Goal: Task Accomplishment & Management: Use online tool/utility

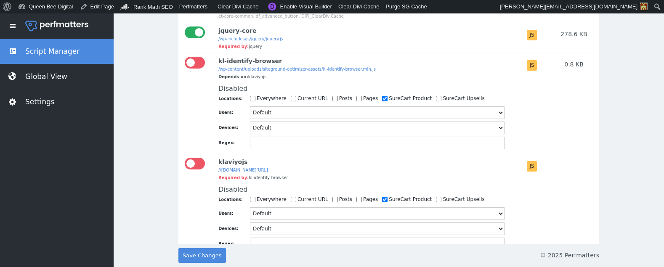
scroll to position [2206, 0]
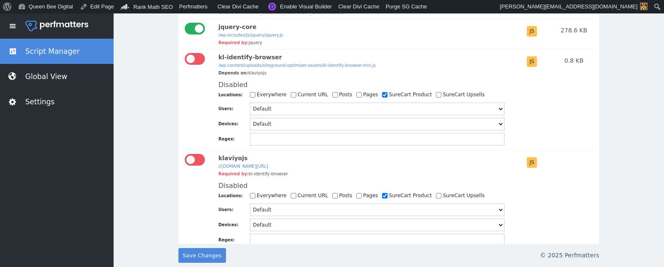
click at [198, 65] on div at bounding box center [195, 59] width 20 height 12
click at [185, 53] on input "checkbox" at bounding box center [185, 53] width 0 height 0
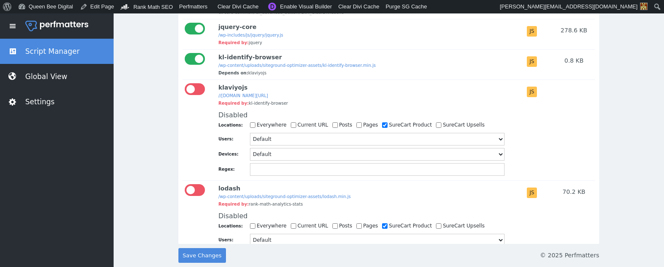
click at [199, 95] on div at bounding box center [195, 89] width 20 height 12
click at [185, 83] on input "checkbox" at bounding box center [185, 83] width 0 height 0
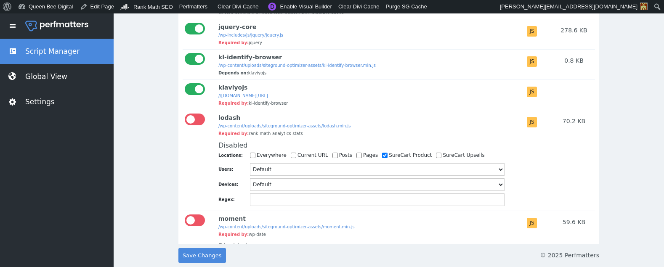
click at [198, 226] on div at bounding box center [195, 220] width 20 height 12
click at [185, 214] on input "checkbox" at bounding box center [185, 214] width 0 height 0
click at [198, 125] on div at bounding box center [195, 120] width 20 height 12
click at [185, 114] on input "checkbox" at bounding box center [185, 114] width 0 height 0
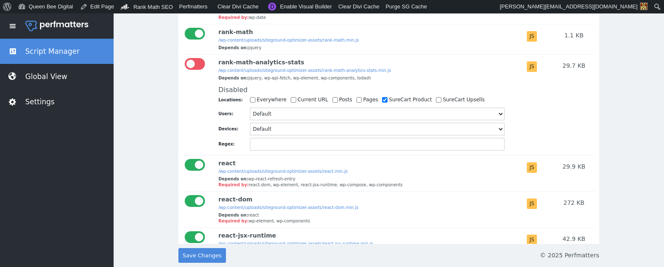
scroll to position [2354, 0]
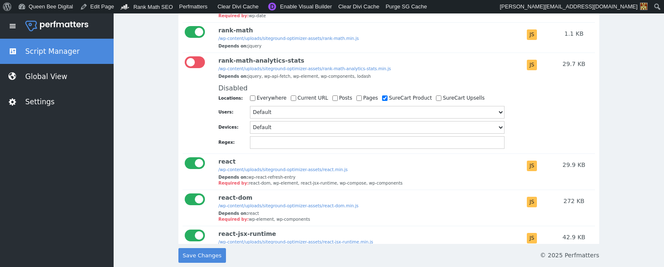
click at [201, 68] on div at bounding box center [195, 62] width 20 height 12
click at [185, 56] on input "checkbox" at bounding box center [185, 56] width 0 height 0
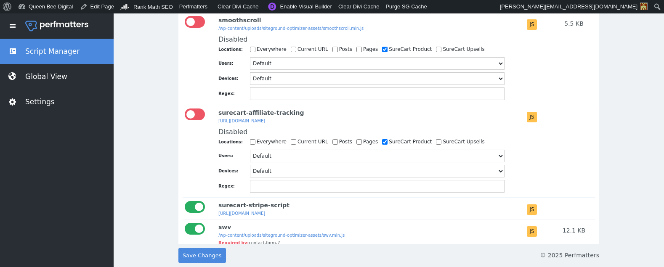
scroll to position [2535, 0]
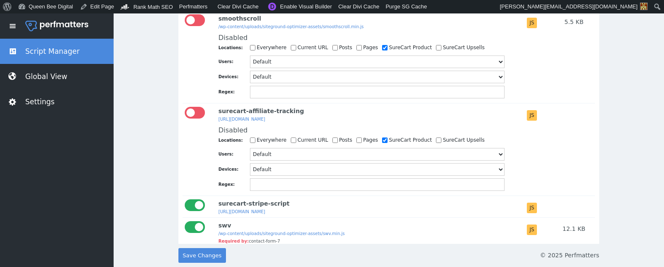
click at [199, 26] on div at bounding box center [195, 20] width 20 height 12
click at [185, 14] on input "checkbox" at bounding box center [185, 14] width 0 height 0
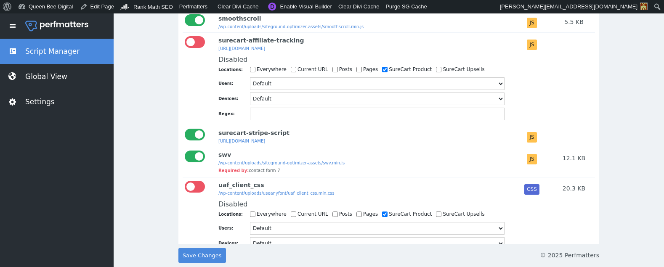
click at [199, 193] on div at bounding box center [195, 187] width 20 height 12
click at [185, 181] on input "checkbox" at bounding box center [185, 181] width 0 height 0
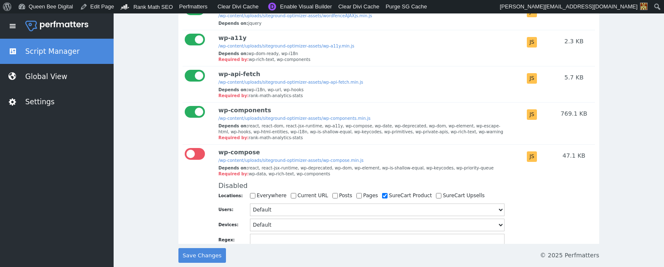
scroll to position [2759, 0]
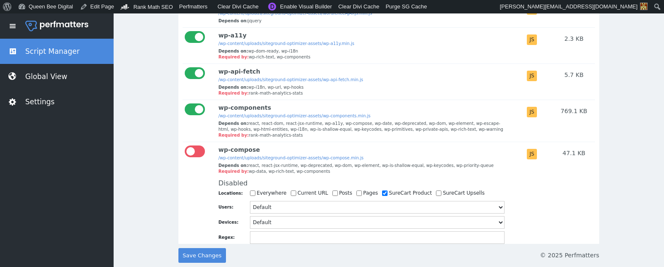
click at [197, 157] on div at bounding box center [195, 152] width 20 height 12
click at [185, 146] on input "checkbox" at bounding box center [185, 146] width 0 height 0
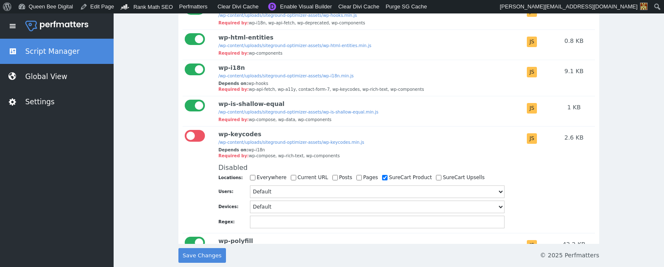
scroll to position [3189, 0]
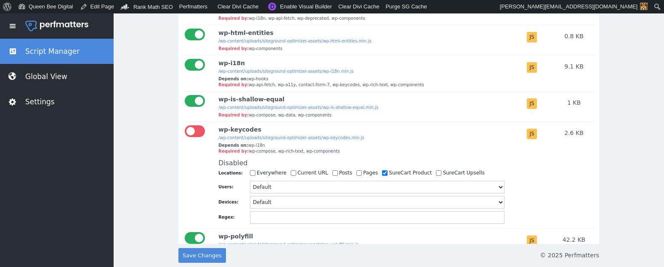
click at [198, 137] on div at bounding box center [195, 131] width 20 height 12
click at [185, 125] on input "checkbox" at bounding box center [185, 125] width 0 height 0
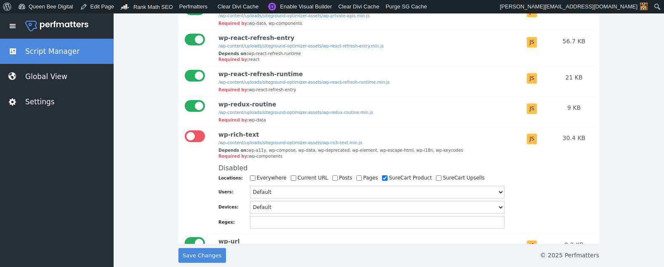
scroll to position [3447, 0]
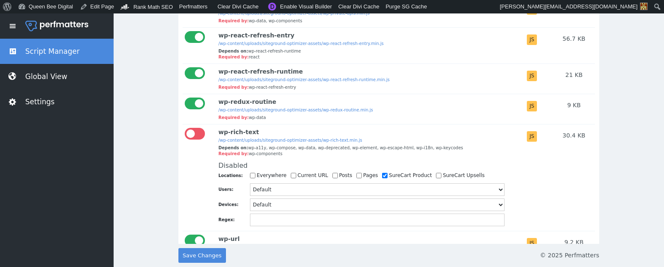
click at [196, 140] on div at bounding box center [195, 134] width 20 height 12
click at [185, 128] on input "checkbox" at bounding box center [185, 128] width 0 height 0
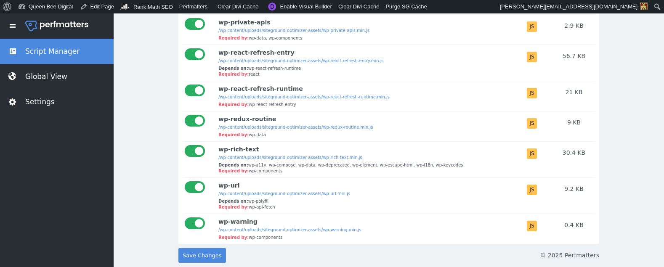
scroll to position [3449, 0]
click at [200, 254] on span "Save Changes" at bounding box center [202, 255] width 39 height 15
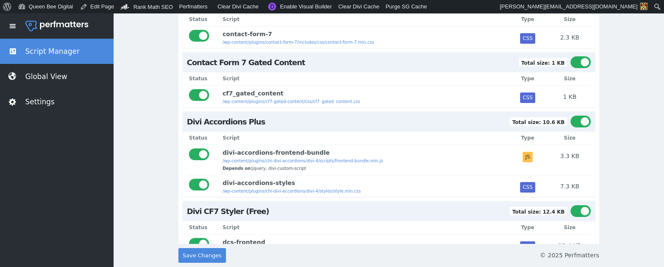
scroll to position [0, 0]
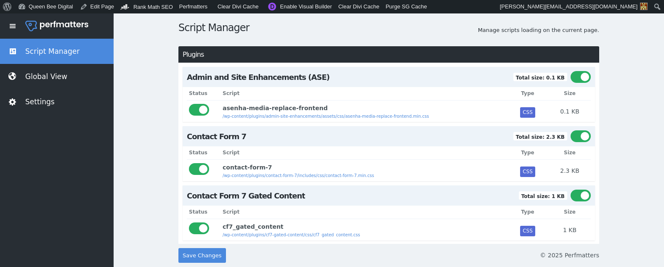
click at [204, 255] on span "Save Changes" at bounding box center [202, 255] width 39 height 15
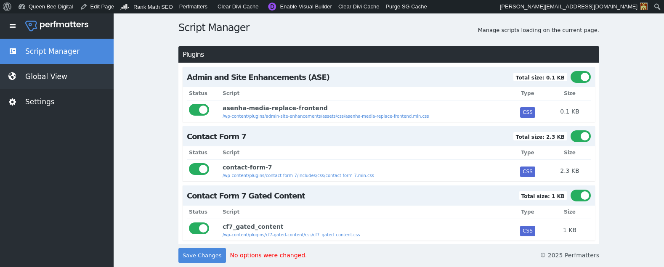
click at [45, 76] on button "Global View" at bounding box center [57, 76] width 114 height 25
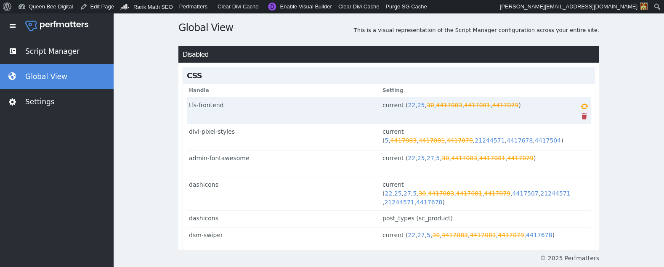
click at [580, 116] on span at bounding box center [584, 116] width 8 height 8
click at [582, 106] on span at bounding box center [584, 106] width 8 height 8
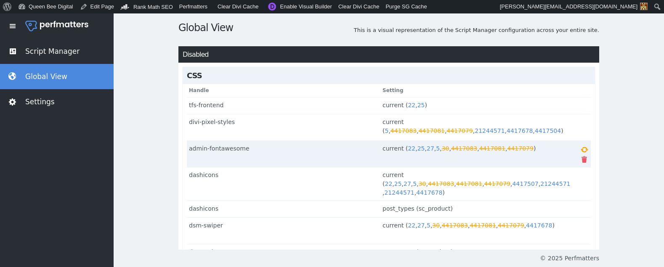
click at [487, 147] on link "4417081" at bounding box center [492, 148] width 26 height 7
click at [466, 148] on link "4417083" at bounding box center [464, 148] width 26 height 7
click at [442, 148] on link "30" at bounding box center [446, 148] width 8 height 7
click at [580, 159] on span at bounding box center [584, 159] width 8 height 8
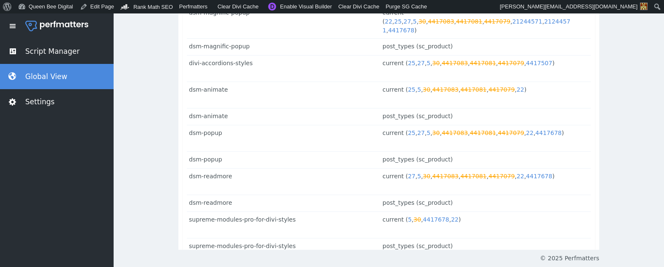
scroll to position [257, 0]
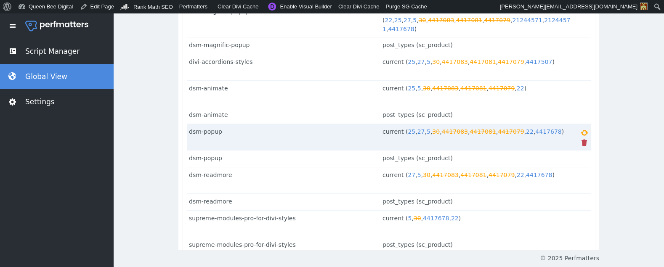
click at [582, 138] on span at bounding box center [584, 142] width 8 height 8
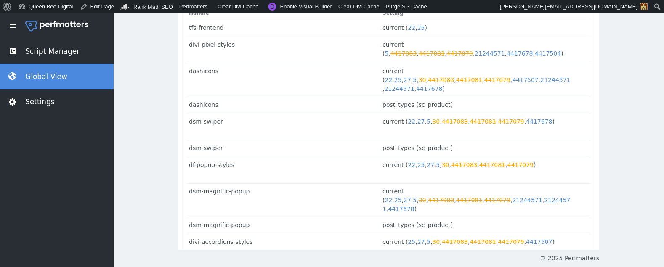
scroll to position [87, 0]
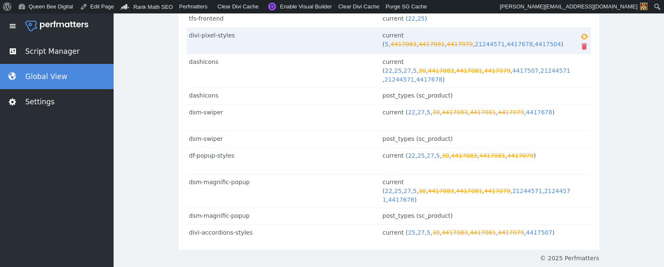
drag, startPoint x: 581, startPoint y: 156, endPoint x: 403, endPoint y: 31, distance: 217.6
click at [581, 162] on span at bounding box center [584, 166] width 8 height 8
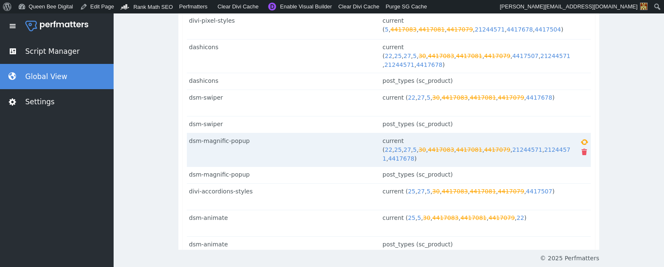
scroll to position [102, 0]
click at [581, 147] on span at bounding box center [584, 151] width 8 height 8
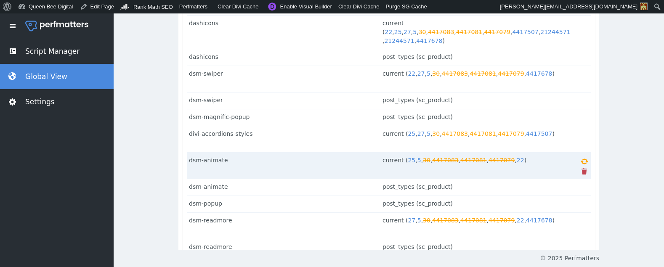
scroll to position [128, 0]
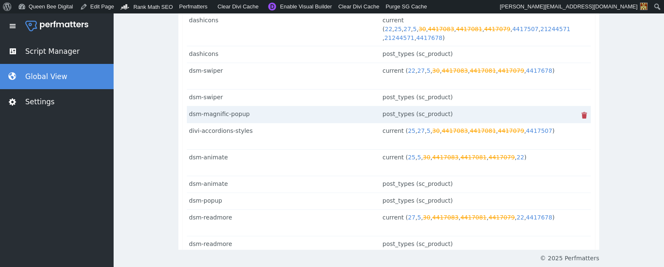
click at [580, 111] on span at bounding box center [584, 115] width 8 height 8
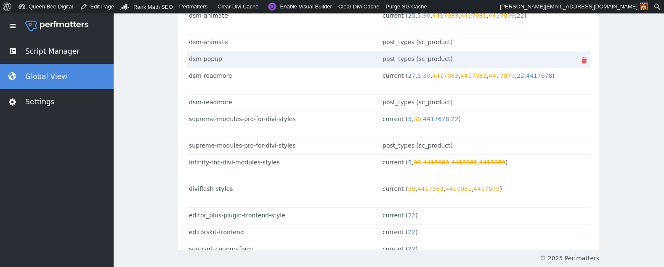
scroll to position [271, 0]
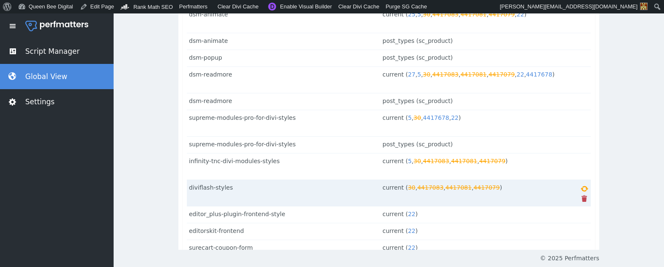
click at [581, 194] on span at bounding box center [584, 198] width 8 height 8
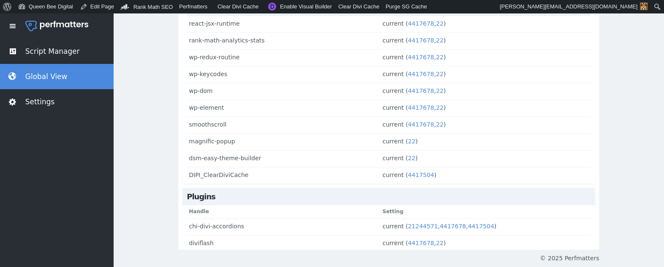
scroll to position [1138, 0]
click at [33, 99] on button "Settings" at bounding box center [57, 101] width 114 height 25
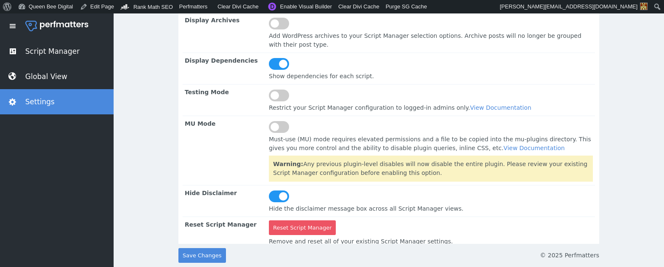
scroll to position [34, 0]
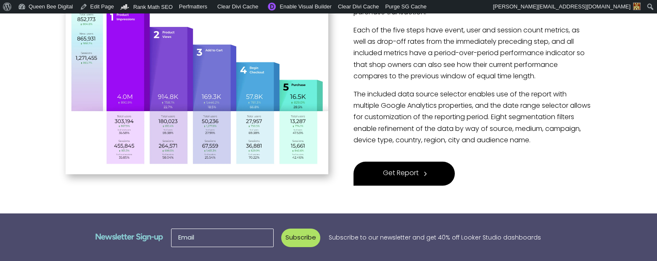
scroll to position [298, 0]
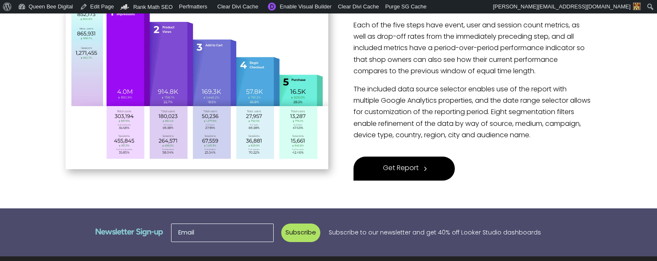
click at [404, 167] on span "Get Report" at bounding box center [401, 168] width 36 height 11
click at [395, 6] on link "Purge SG Cache" at bounding box center [406, 6] width 48 height 13
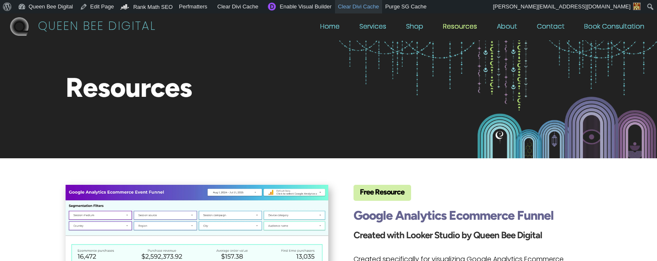
scroll to position [0, 2]
click at [363, 7] on span "Clear Divi Cache" at bounding box center [358, 6] width 41 height 6
